Goal: Information Seeking & Learning: Learn about a topic

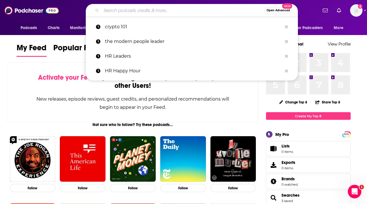
click at [192, 11] on input "Search podcasts, credits, & more..." at bounding box center [182, 10] width 163 height 9
paste input "The Successful Bookkeeper"
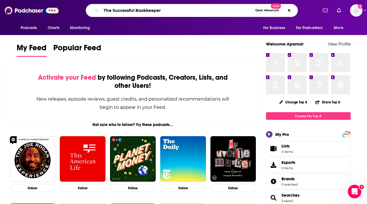
type input "The Successful Bookkeeper"
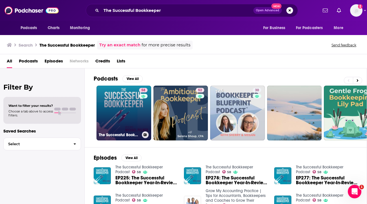
click at [127, 93] on link "58 The Successful Bookkeeper Podcast" at bounding box center [124, 113] width 55 height 55
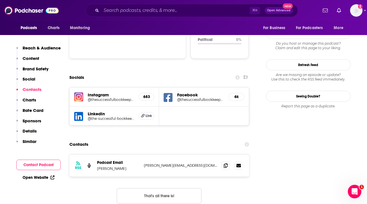
scroll to position [599, 0]
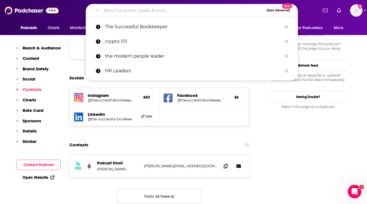
click at [143, 8] on input "Search podcasts, credits, & more..." at bounding box center [182, 10] width 163 height 9
paste input "Building the Premiere Accounting Firm"
type input "Building the Premiere Accounting Firm"
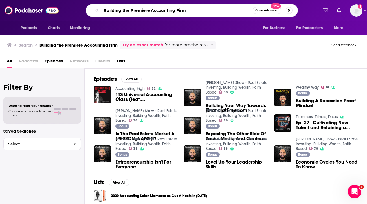
click at [196, 11] on input "Building the Premiere Accounting Firm" at bounding box center [177, 10] width 152 height 9
click at [191, 8] on input "Building the Premiere Accounting Firm" at bounding box center [177, 10] width 152 height 9
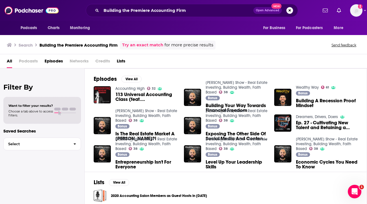
click at [30, 60] on span "Podcasts" at bounding box center [28, 62] width 19 height 12
click at [26, 62] on span "Podcasts" at bounding box center [28, 62] width 19 height 12
click at [29, 44] on h3 "Search" at bounding box center [26, 44] width 14 height 5
click at [34, 31] on span "Podcasts" at bounding box center [29, 28] width 17 height 8
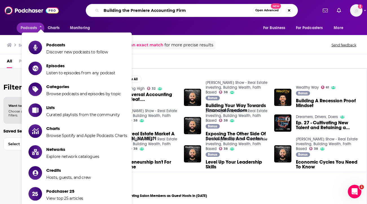
click at [194, 12] on input "Building the Premiere Accounting Firm" at bounding box center [177, 10] width 152 height 9
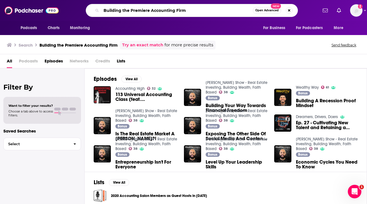
drag, startPoint x: 131, startPoint y: 10, endPoint x: 88, endPoint y: 10, distance: 43.5
click at [88, 10] on div "Building the Premiere Accounting Firm Open Advanced New" at bounding box center [192, 10] width 212 height 13
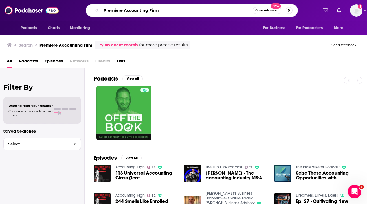
click at [132, 12] on input "Premiere Accounting Firm" at bounding box center [177, 10] width 152 height 9
paste input "The Unique CPA Podcast"
type input "The Unique CPA Podcast"
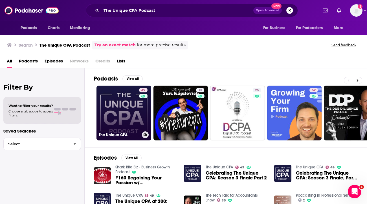
click at [122, 102] on link "49 The Unique CPA" at bounding box center [124, 113] width 55 height 55
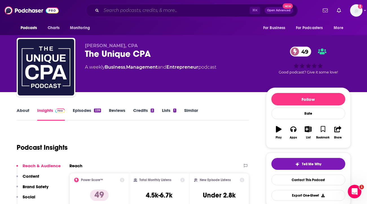
click at [152, 14] on input "Search podcasts, credits, & more..." at bounding box center [175, 10] width 149 height 9
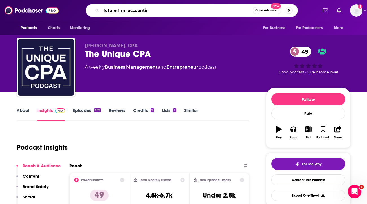
type input "future firm accounting"
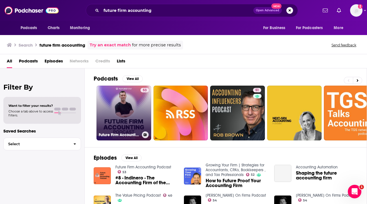
click at [118, 107] on link "53 Future Firm Accounting Podcast" at bounding box center [124, 113] width 55 height 55
